Goal: Task Accomplishment & Management: Manage account settings

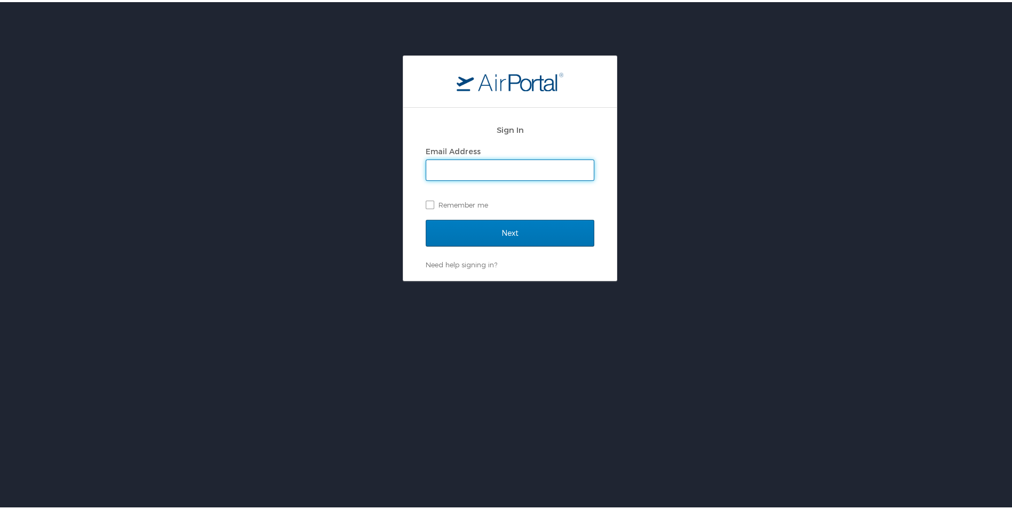
type input "[EMAIL_ADDRESS][DOMAIN_NAME]"
click at [426, 203] on label "Remember me" at bounding box center [510, 203] width 169 height 16
click at [426, 203] on input "Remember me" at bounding box center [429, 202] width 7 height 7
checkbox input "true"
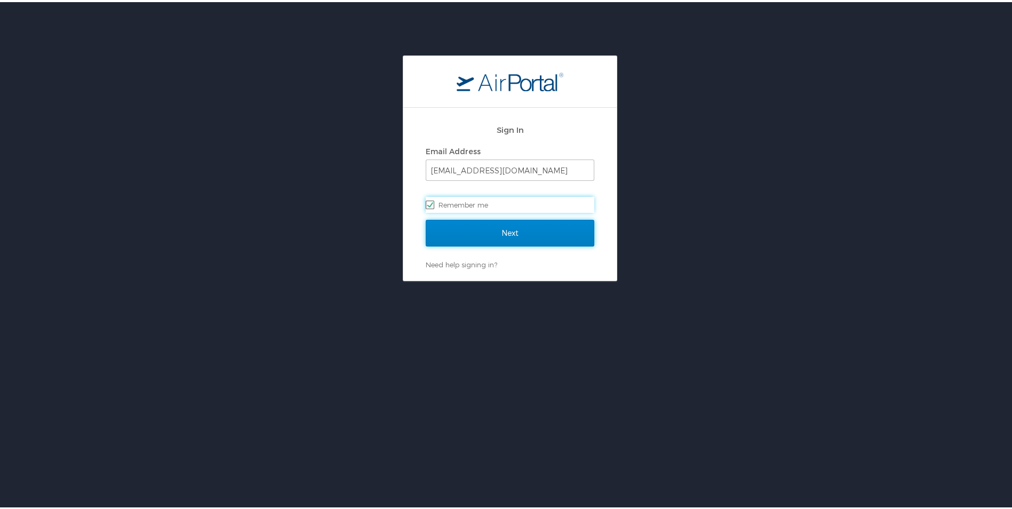
click at [443, 223] on input "Next" at bounding box center [510, 231] width 169 height 27
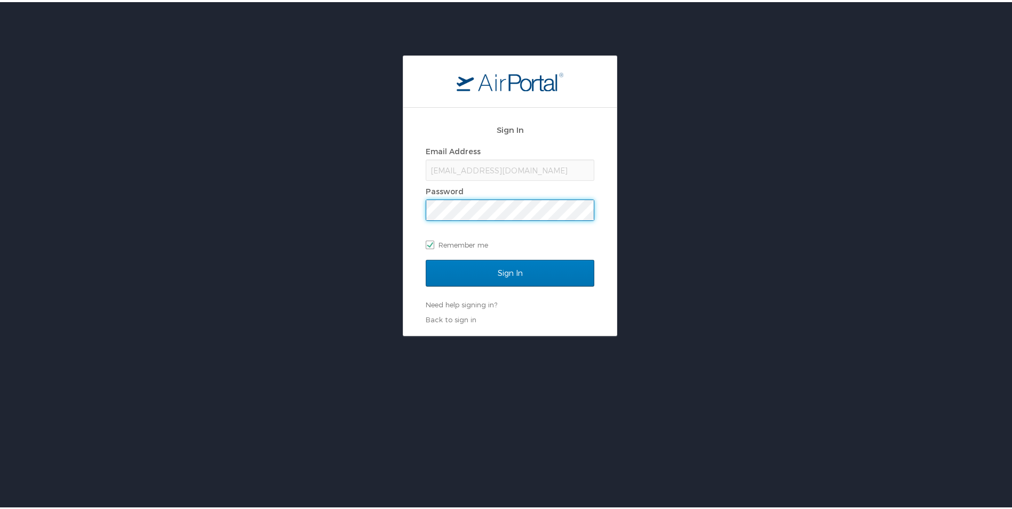
click at [441, 294] on div "Sign In" at bounding box center [510, 278] width 169 height 40
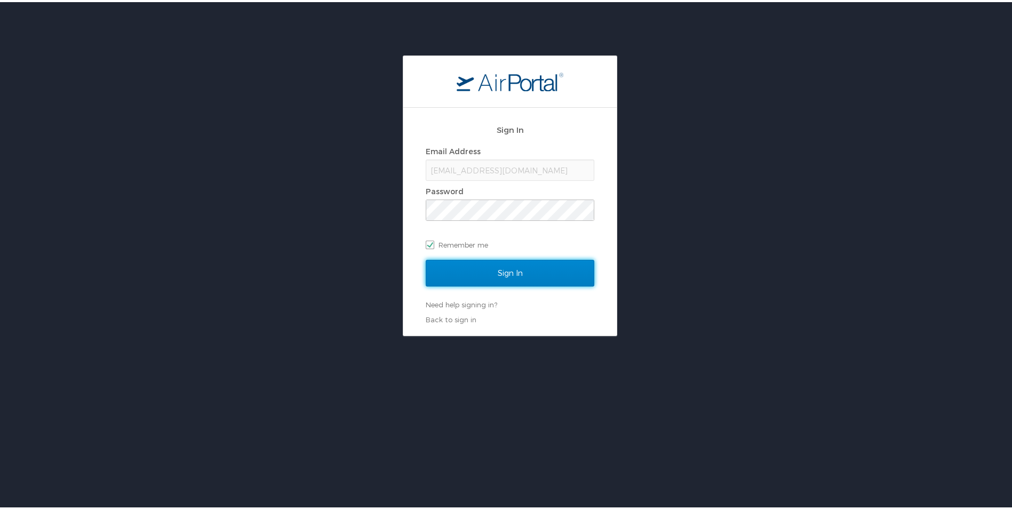
click at [451, 280] on input "Sign In" at bounding box center [510, 271] width 169 height 27
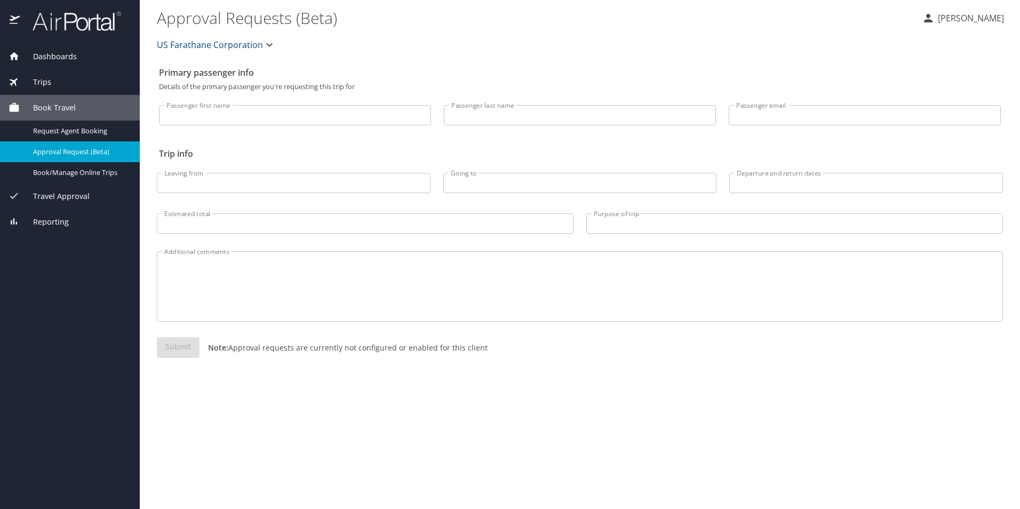
click at [954, 15] on p "[PERSON_NAME]" at bounding box center [969, 18] width 69 height 13
click at [951, 77] on li "View travel profile" at bounding box center [958, 79] width 109 height 19
